Goal: Find specific page/section: Find specific page/section

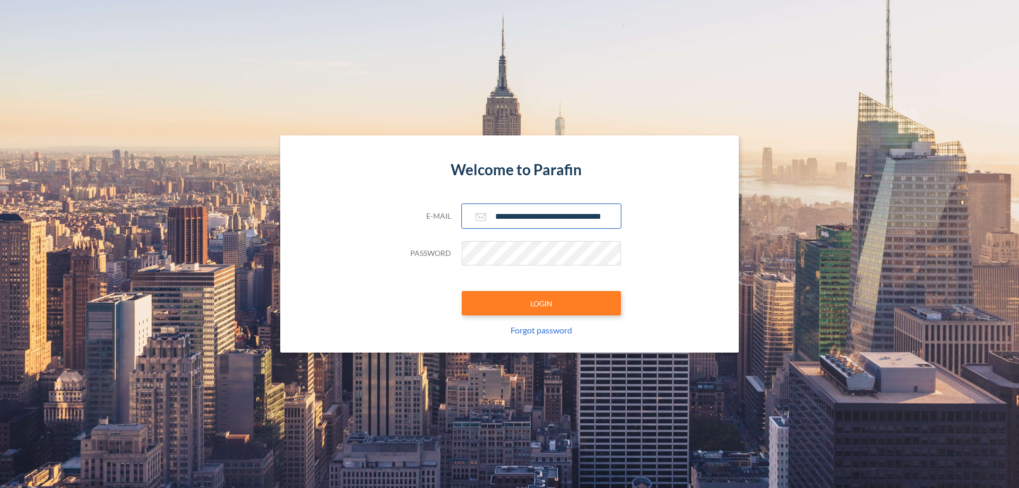
type input "**********"
click at [541, 303] on button "LOGIN" at bounding box center [541, 303] width 159 height 24
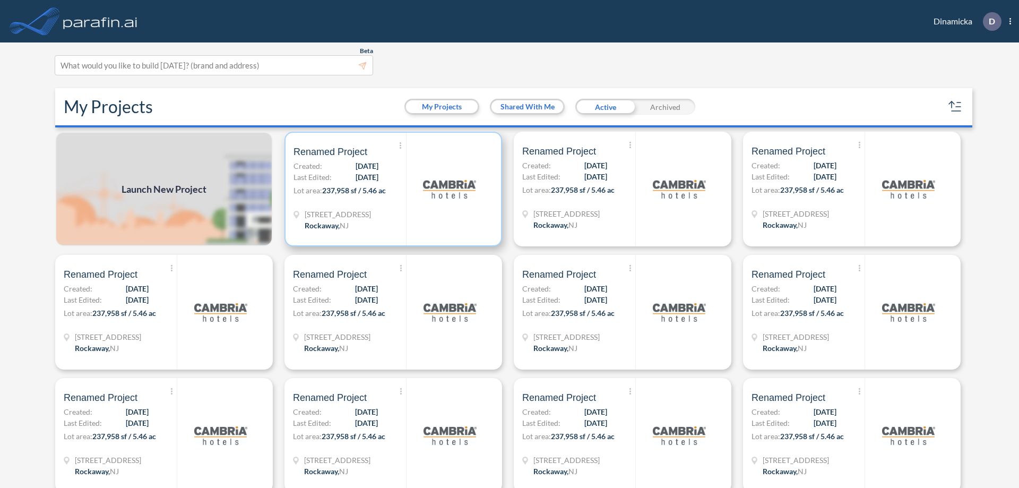
scroll to position [3, 0]
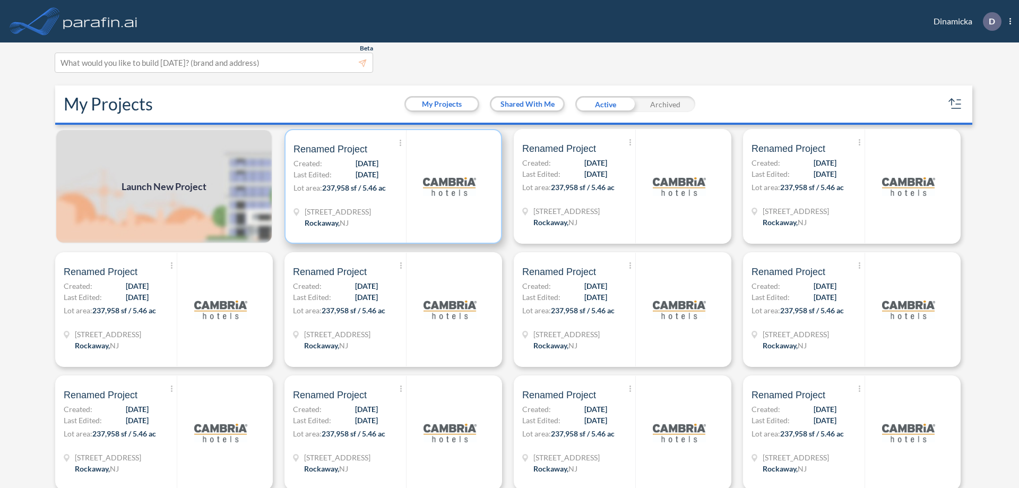
click at [391, 186] on p "Lot area: 237,958 sf / 5.46 ac" at bounding box center [350, 189] width 113 height 15
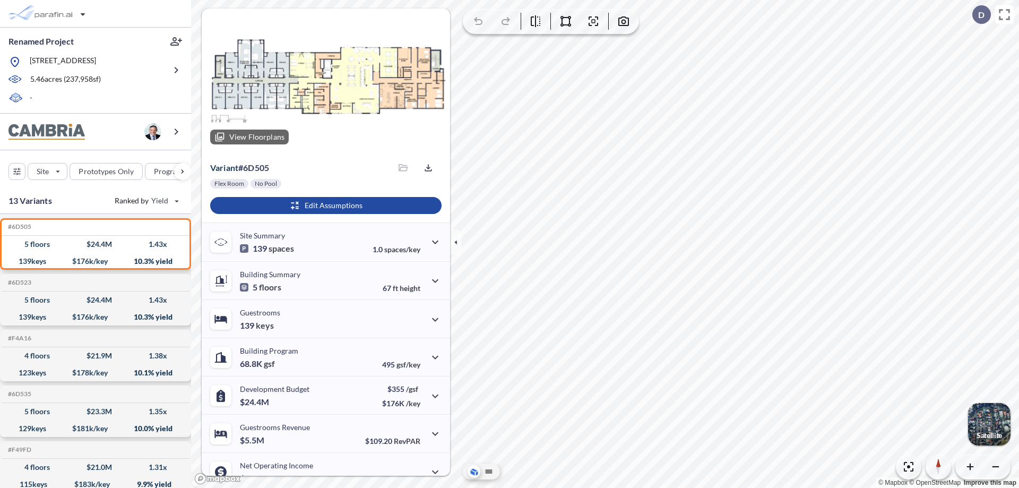
click at [324, 81] on div at bounding box center [326, 80] width 248 height 144
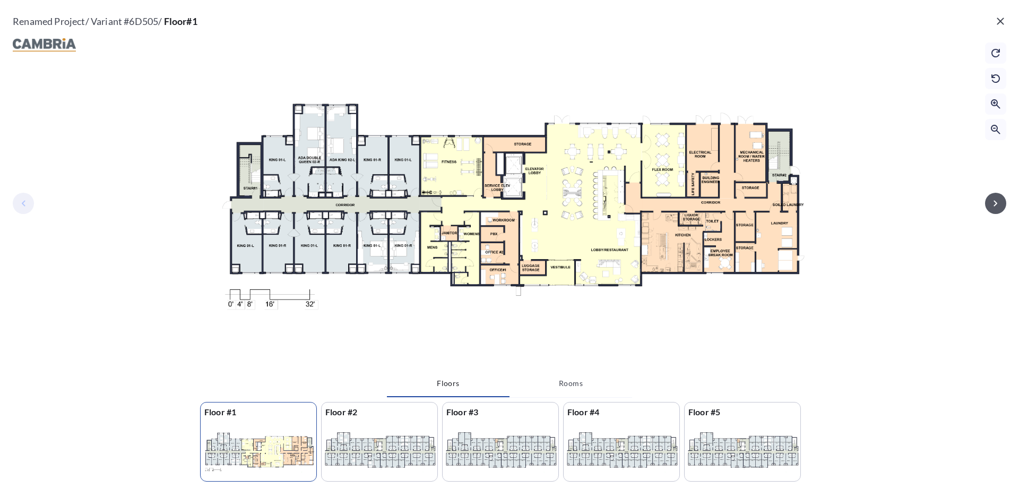
click at [996, 203] on icon "button" at bounding box center [996, 203] width 4 height 6
